Goal: Information Seeking & Learning: Check status

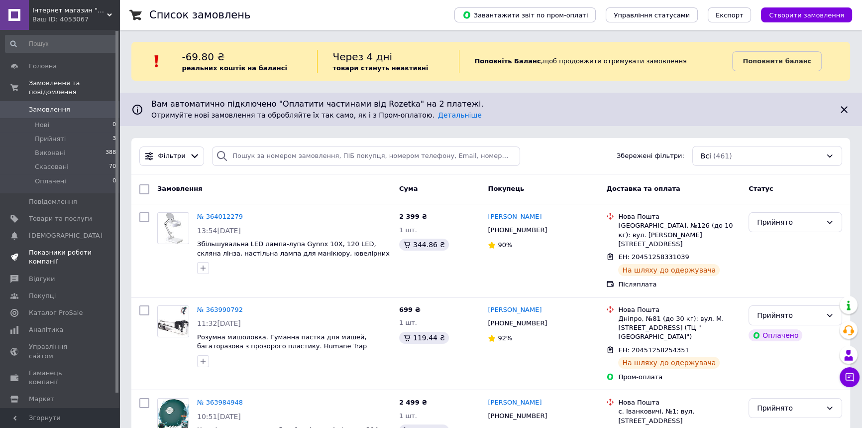
click at [69, 248] on span "Показники роботи компанії" at bounding box center [60, 257] width 63 height 18
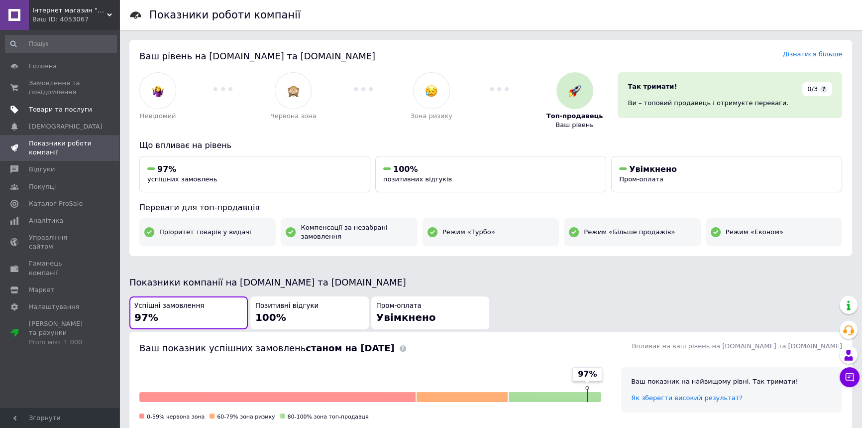
click at [63, 108] on span "Товари та послуги" at bounding box center [60, 109] width 63 height 9
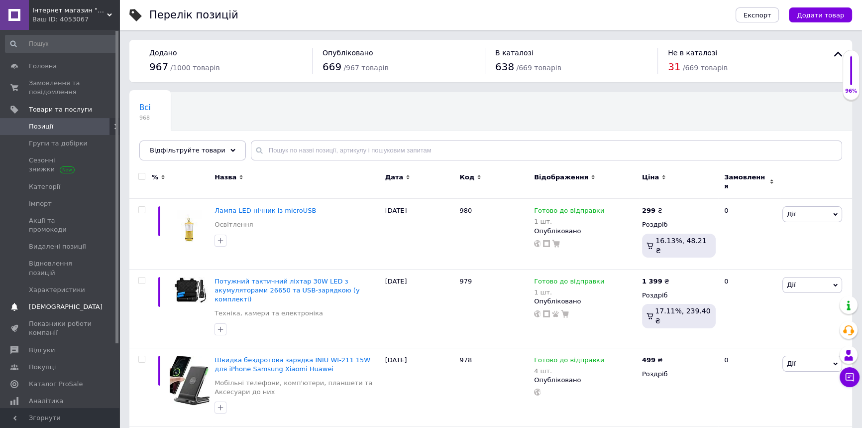
click at [55, 302] on span "[DEMOGRAPHIC_DATA]" at bounding box center [66, 306] width 74 height 9
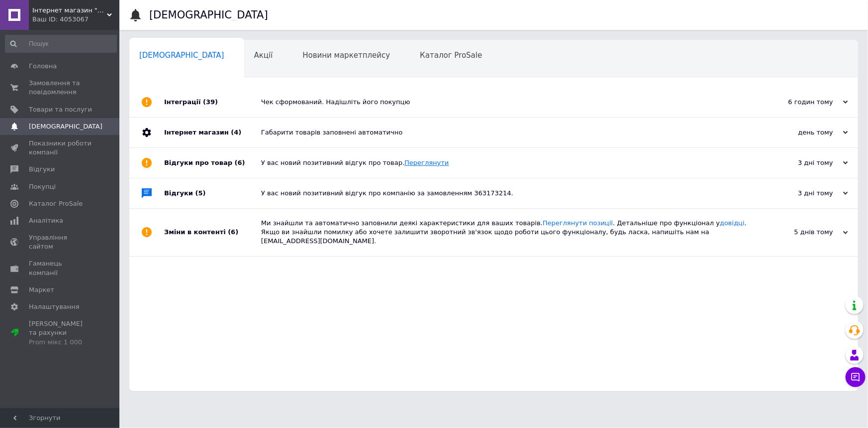
click at [405, 160] on link "Переглянути" at bounding box center [427, 162] width 44 height 7
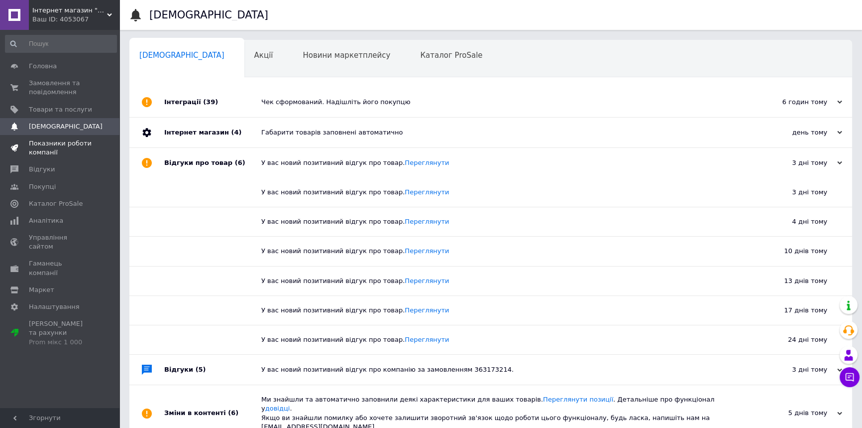
click at [55, 149] on span "Показники роботи компанії" at bounding box center [60, 148] width 63 height 18
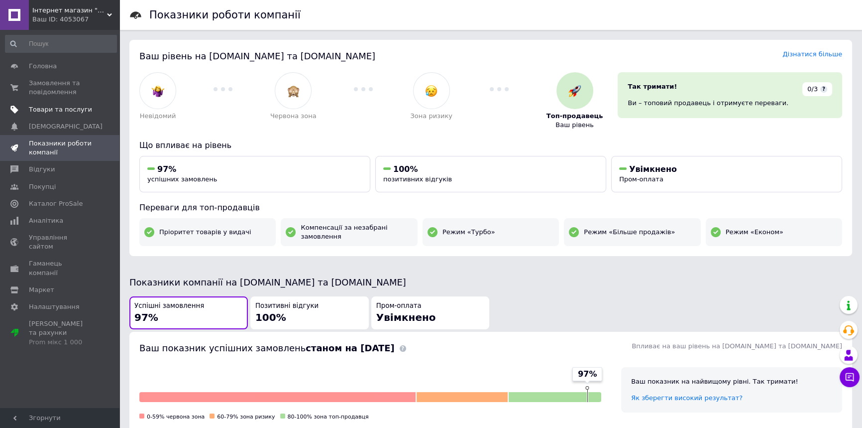
click at [65, 115] on link "Товари та послуги" at bounding box center [61, 109] width 122 height 17
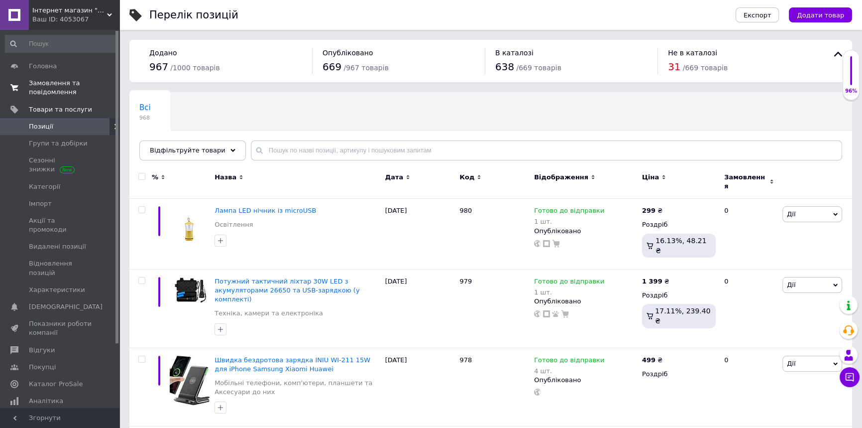
click at [53, 93] on span "Замовлення та повідомлення" at bounding box center [60, 88] width 63 height 18
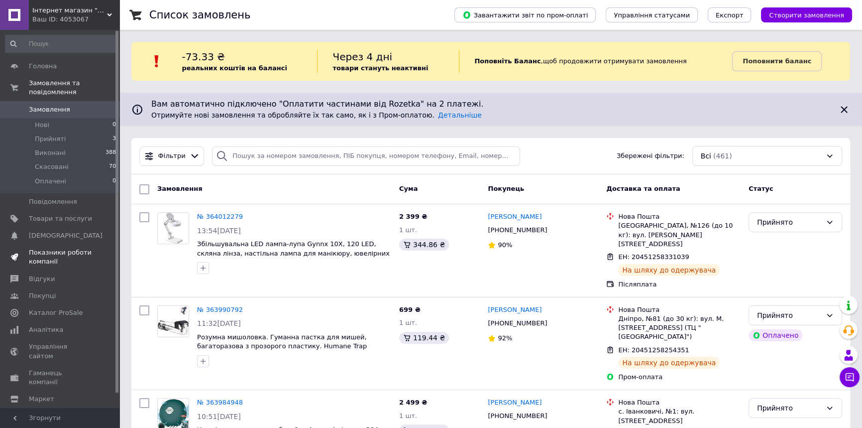
click at [67, 248] on span "Показники роботи компанії" at bounding box center [60, 257] width 63 height 18
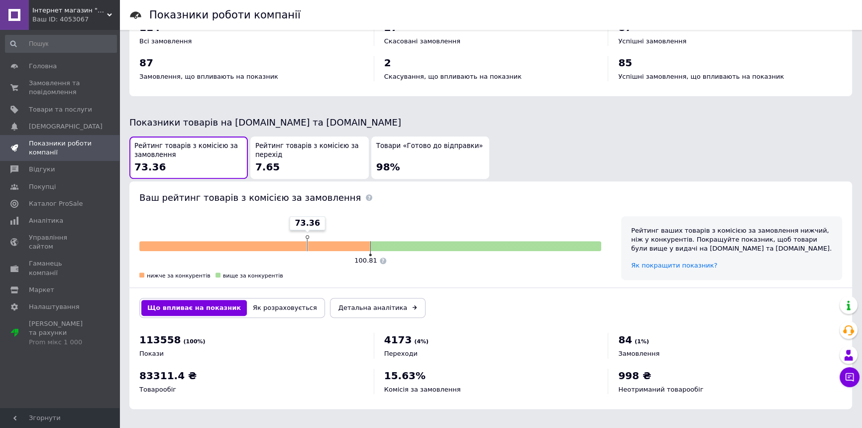
scroll to position [453, 0]
click at [47, 222] on span "Аналітика" at bounding box center [46, 220] width 34 height 9
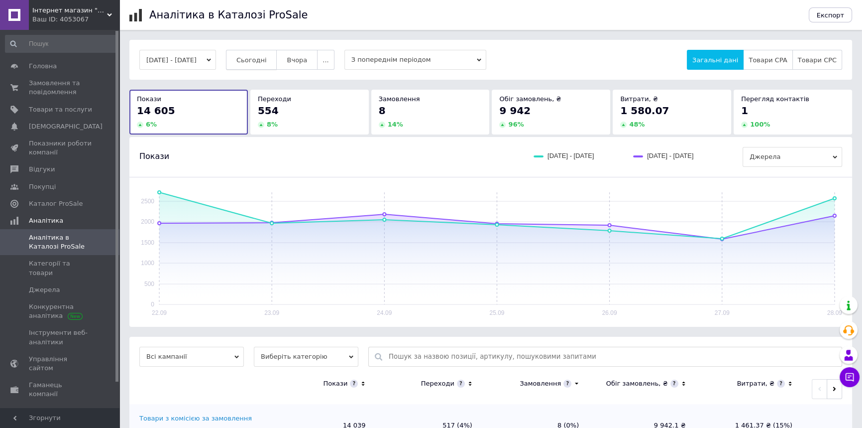
click at [264, 57] on span "Сьогодні" at bounding box center [251, 59] width 30 height 7
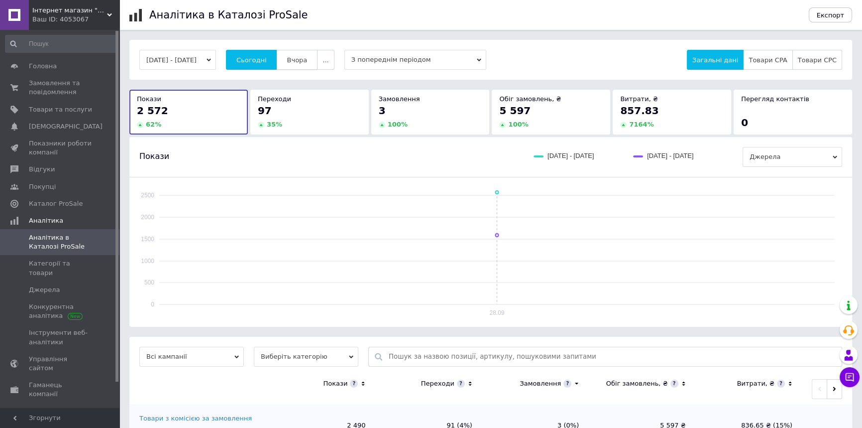
click at [306, 59] on span "Вчора" at bounding box center [297, 59] width 20 height 7
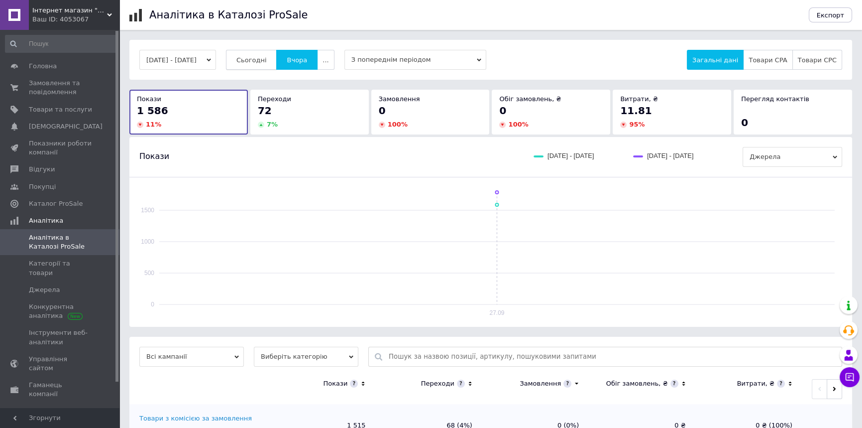
click at [267, 60] on span "Сьогодні" at bounding box center [251, 59] width 30 height 7
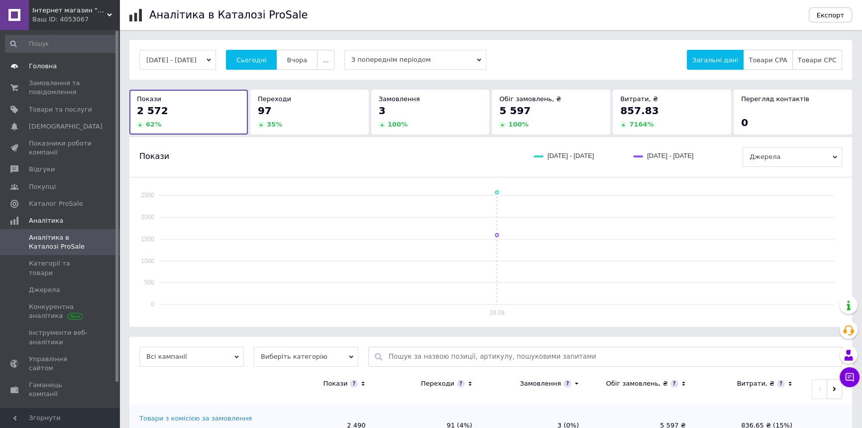
click at [46, 65] on span "Головна" at bounding box center [43, 66] width 28 height 9
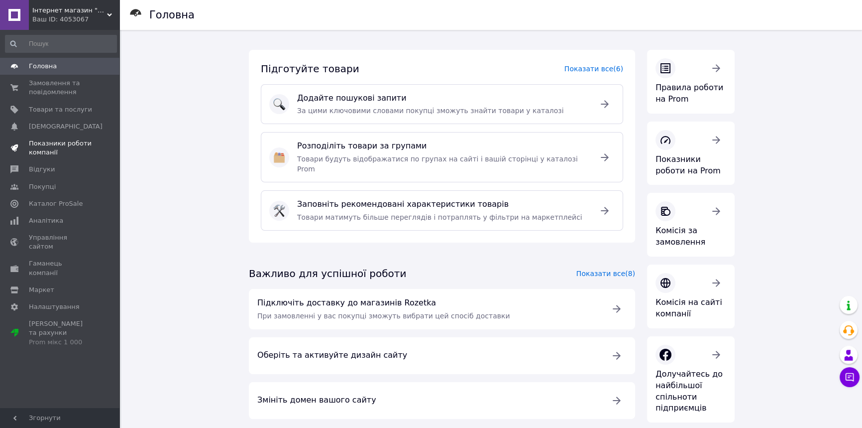
click at [51, 141] on span "Показники роботи компанії" at bounding box center [60, 148] width 63 height 18
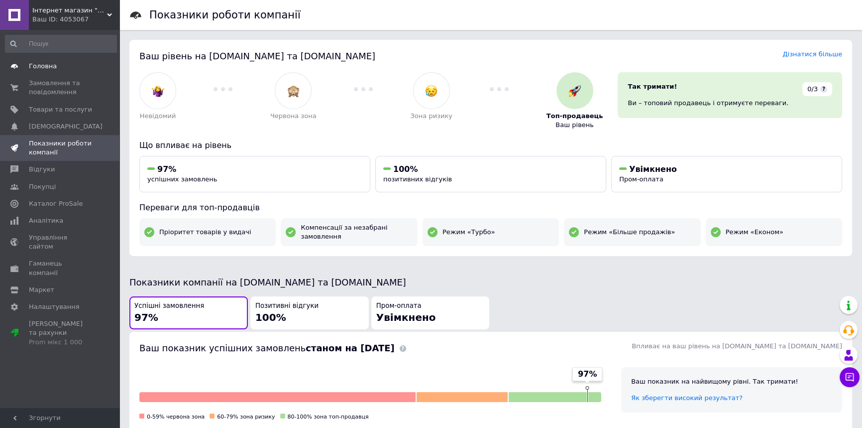
click at [42, 69] on span "Головна" at bounding box center [43, 66] width 28 height 9
